Goal: Obtain resource: Download file/media

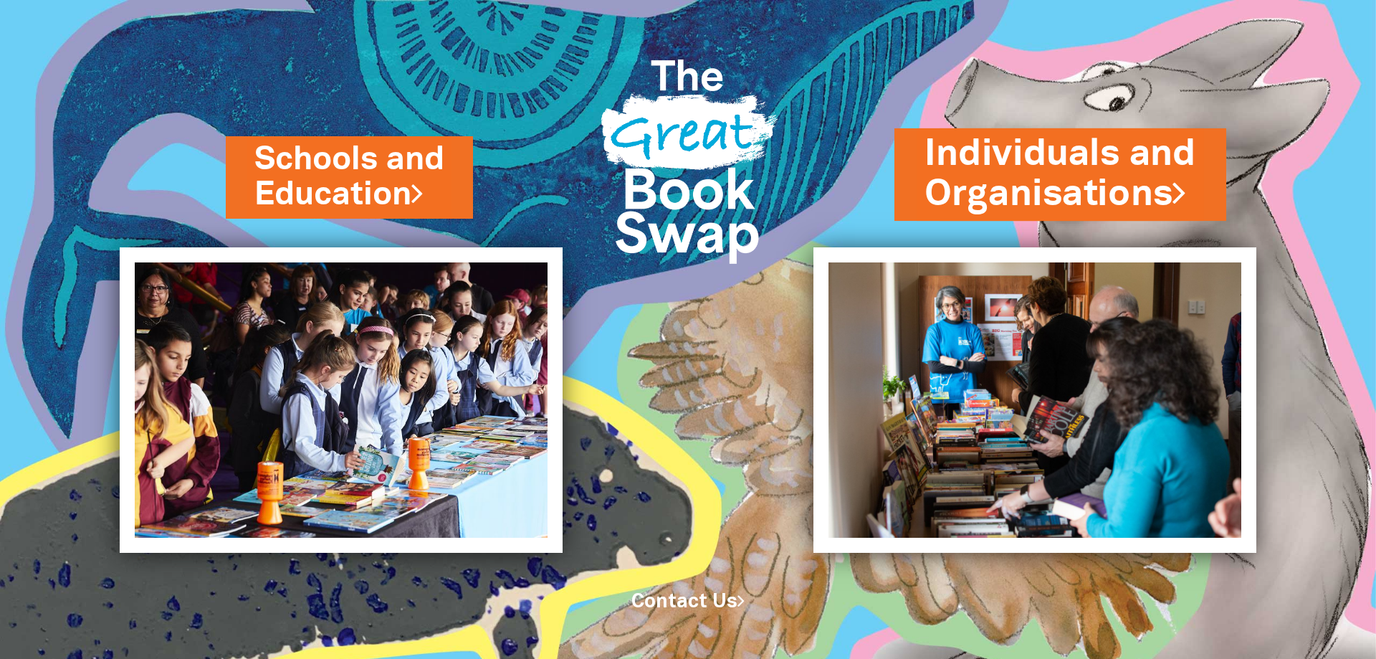
click at [981, 157] on link "Individuals and Organisations" at bounding box center [1061, 174] width 272 height 90
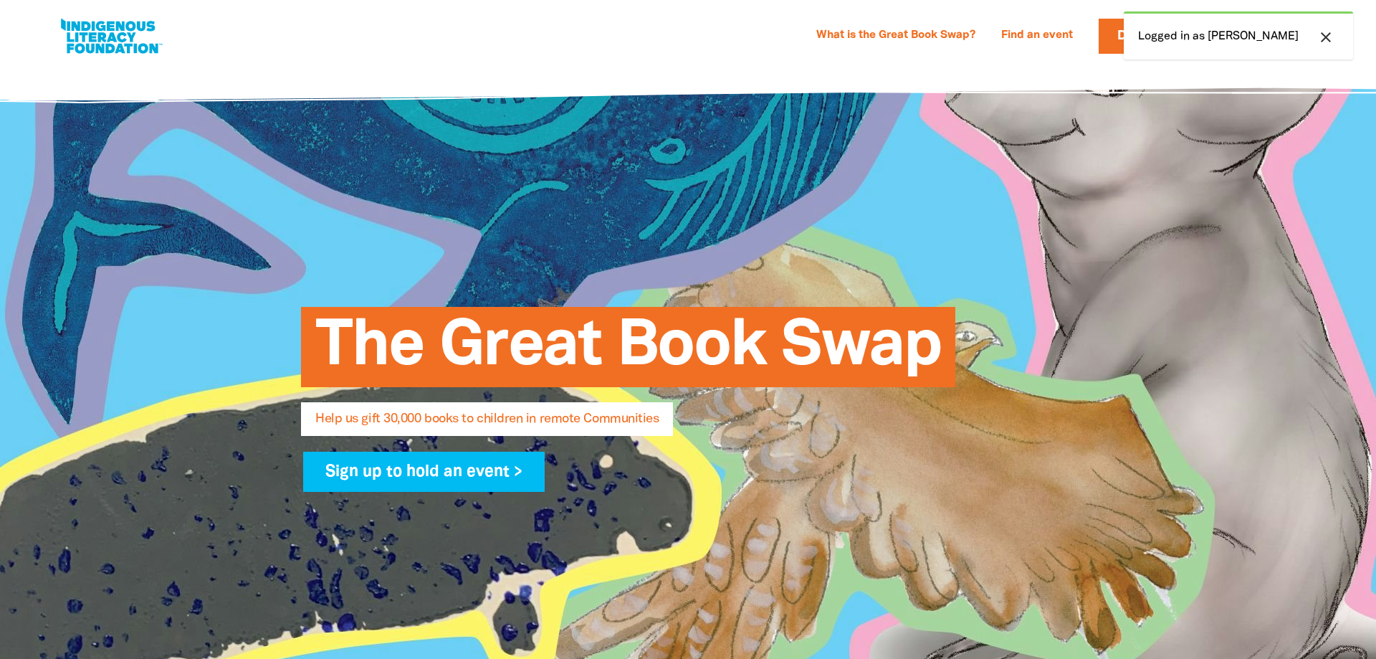
select select "AU"
click at [1329, 40] on icon "close" at bounding box center [1326, 37] width 17 height 17
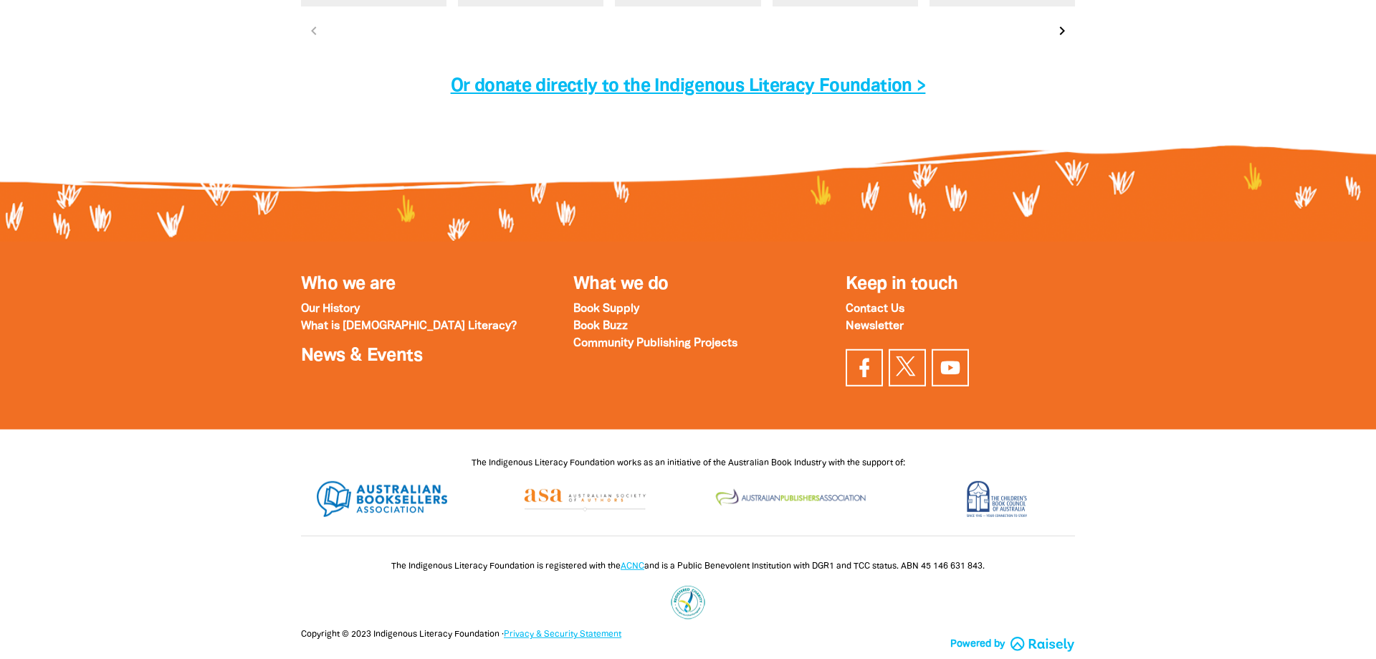
scroll to position [4809, 0]
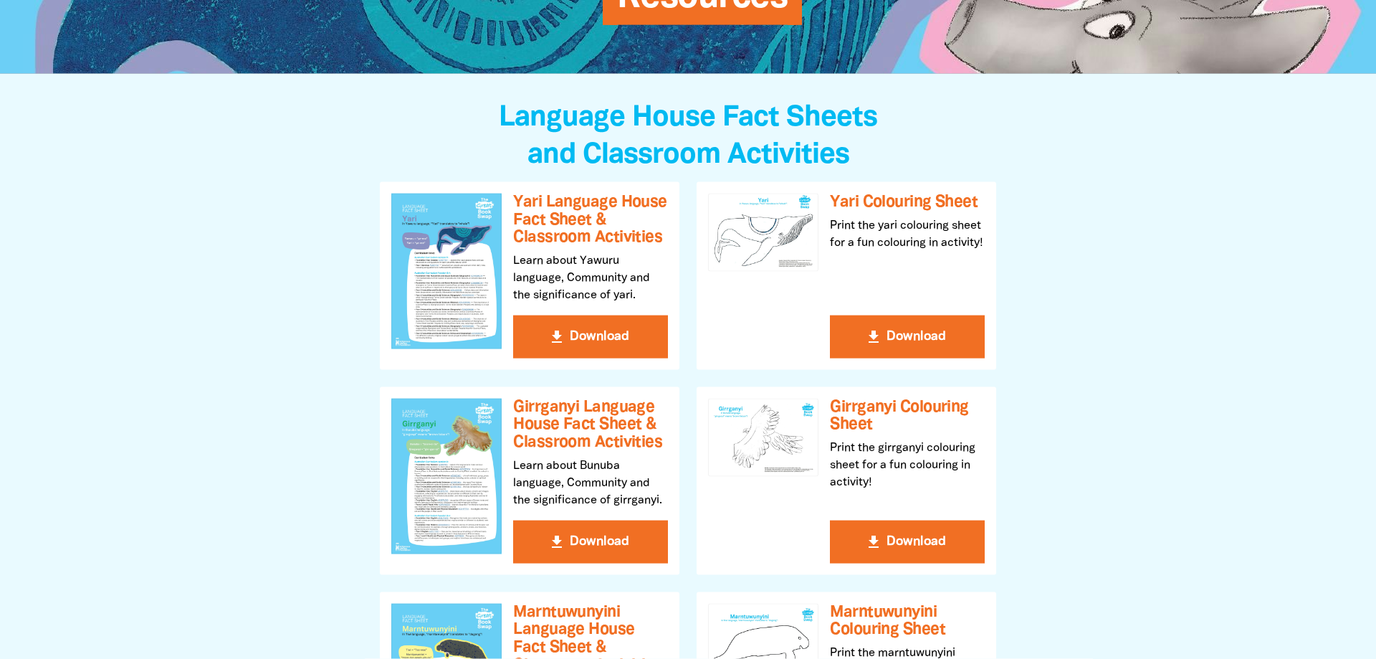
scroll to position [219, 0]
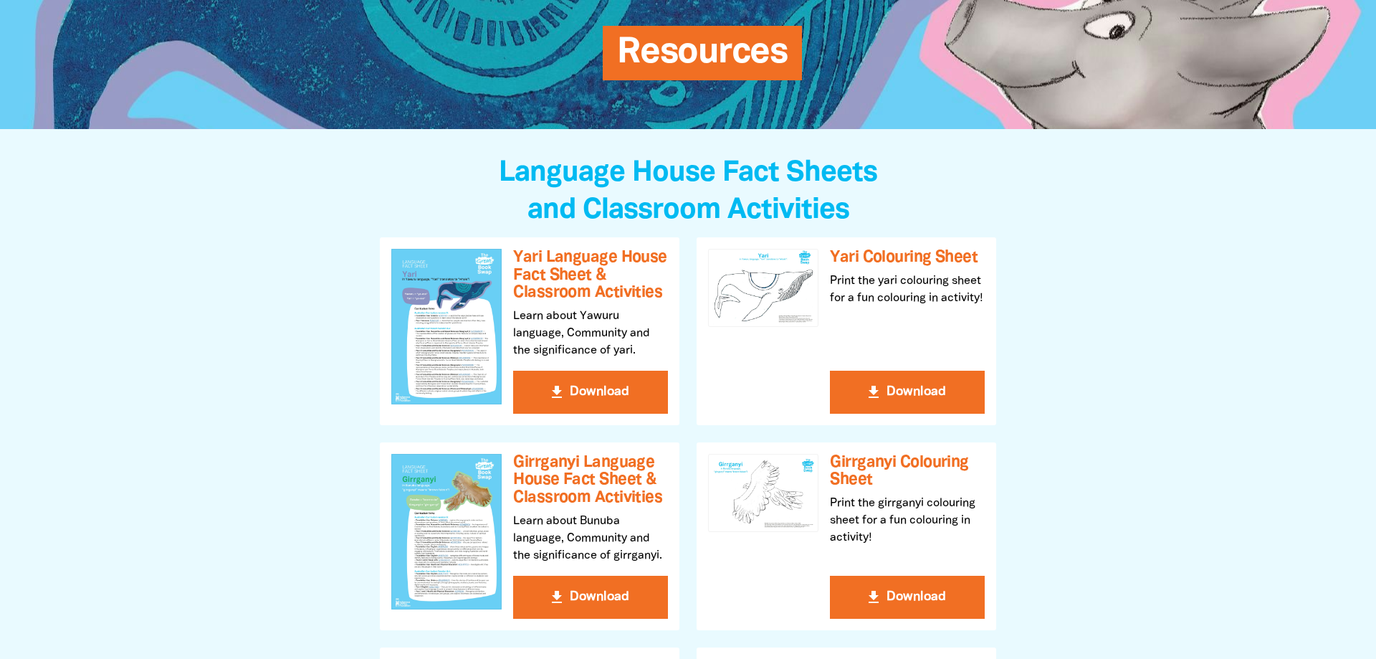
click at [878, 401] on icon "get_app" at bounding box center [873, 392] width 17 height 17
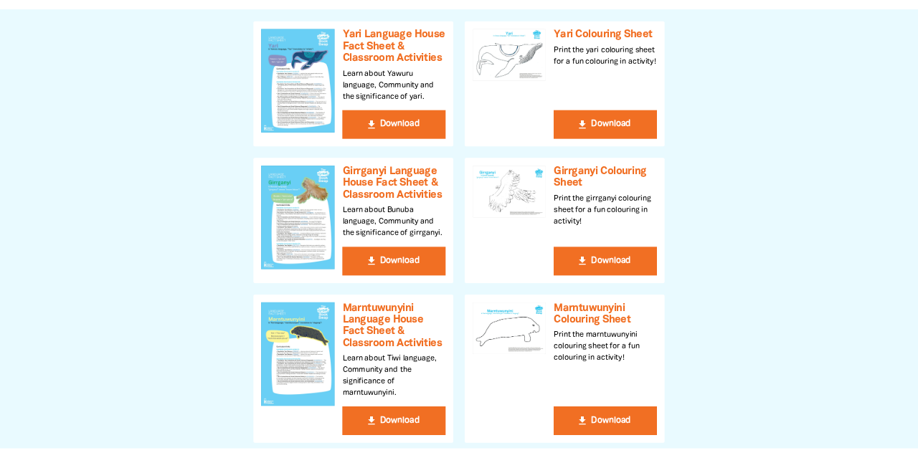
scroll to position [731, 0]
